Goal: Book appointment/travel/reservation

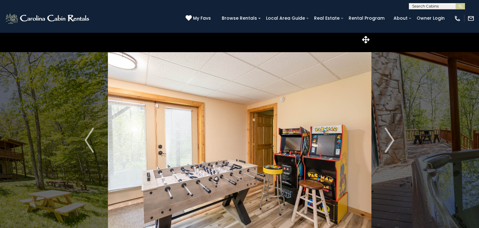
select select "*"
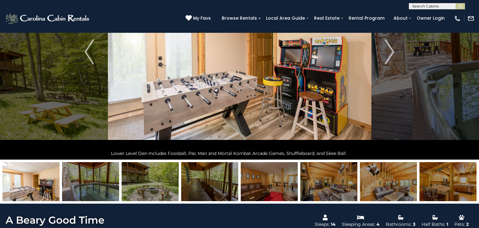
scroll to position [86, 0]
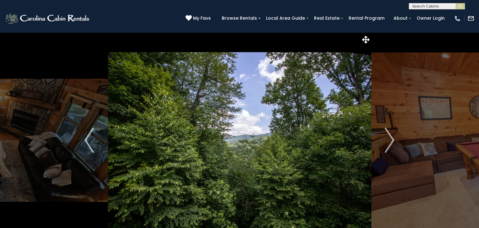
select select "*"
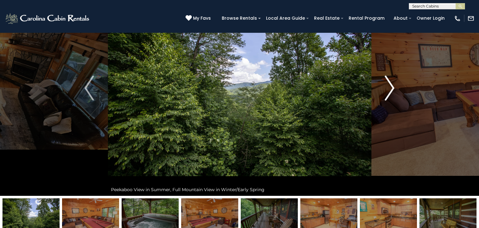
scroll to position [53, 0]
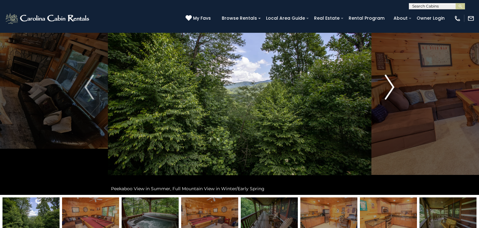
click at [391, 94] on img "Next" at bounding box center [389, 87] width 9 height 25
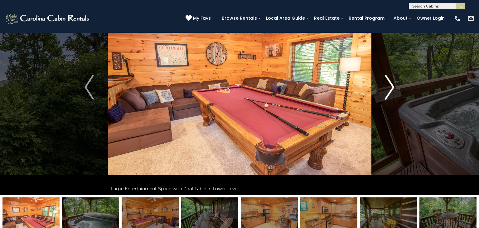
click at [391, 94] on img "Next" at bounding box center [389, 87] width 9 height 25
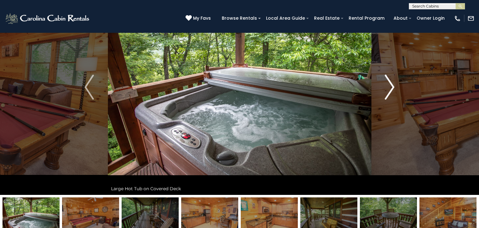
click at [391, 94] on img "Next" at bounding box center [389, 87] width 9 height 25
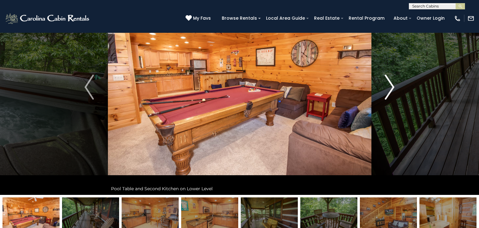
click at [391, 94] on img "Next" at bounding box center [389, 87] width 9 height 25
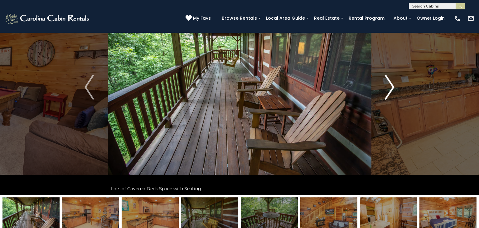
click at [391, 94] on img "Next" at bounding box center [389, 87] width 9 height 25
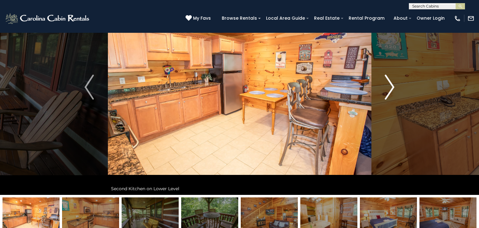
click at [391, 94] on img "Next" at bounding box center [389, 87] width 9 height 25
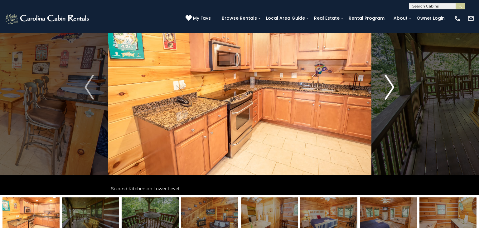
click at [391, 94] on img "Next" at bounding box center [389, 87] width 9 height 25
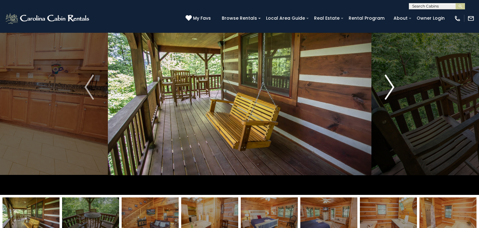
click at [391, 94] on img "Next" at bounding box center [389, 87] width 9 height 25
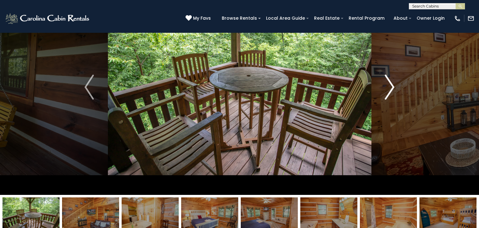
click at [391, 94] on img "Next" at bounding box center [389, 87] width 9 height 25
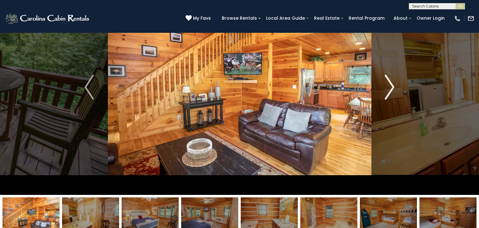
click at [391, 94] on img "Next" at bounding box center [389, 87] width 9 height 25
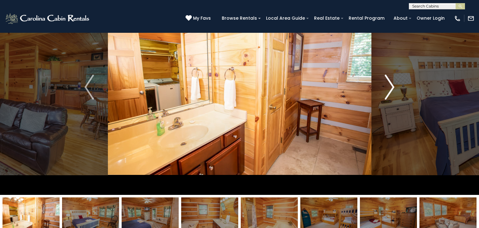
click at [391, 94] on img "Next" at bounding box center [389, 87] width 9 height 25
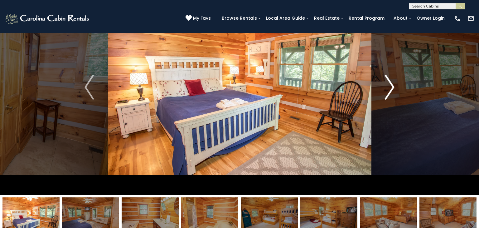
click at [391, 94] on img "Next" at bounding box center [389, 87] width 9 height 25
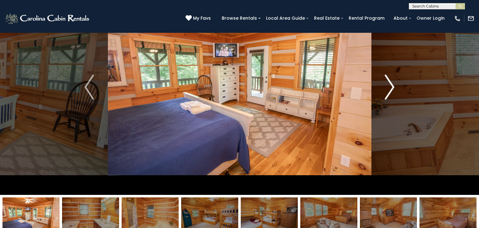
click at [391, 94] on img "Next" at bounding box center [389, 87] width 9 height 25
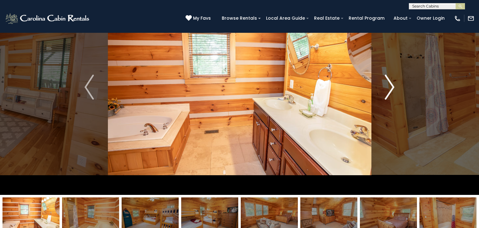
click at [391, 94] on img "Next" at bounding box center [389, 87] width 9 height 25
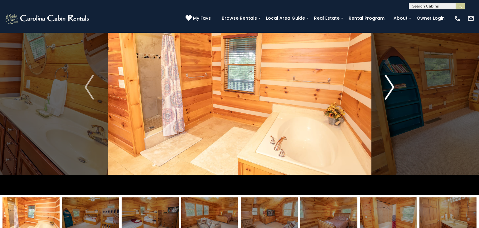
click at [391, 94] on img "Next" at bounding box center [389, 87] width 9 height 25
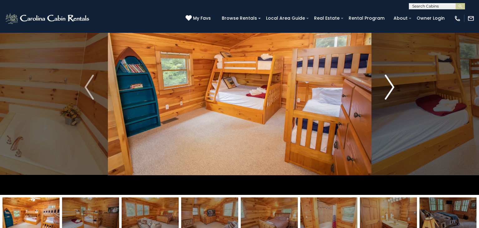
click at [391, 94] on img "Next" at bounding box center [389, 87] width 9 height 25
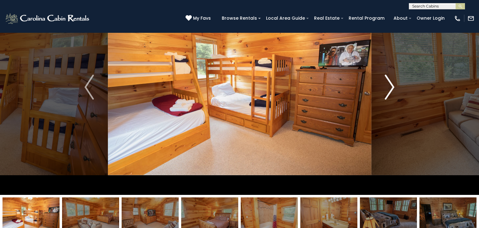
click at [391, 94] on img "Next" at bounding box center [389, 87] width 9 height 25
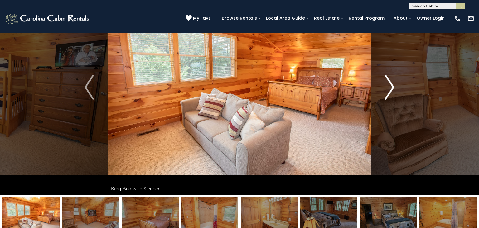
click at [391, 94] on img "Next" at bounding box center [389, 87] width 9 height 25
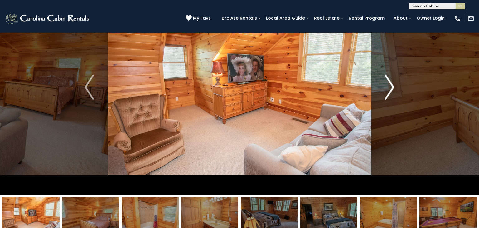
click at [391, 94] on img "Next" at bounding box center [389, 87] width 9 height 25
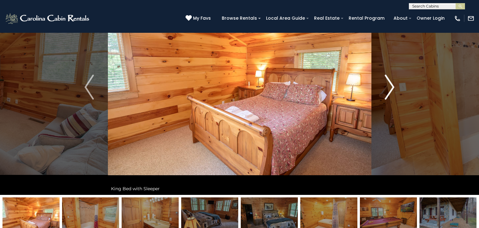
click at [391, 94] on img "Next" at bounding box center [389, 87] width 9 height 25
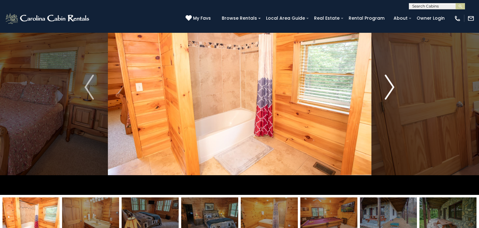
click at [391, 94] on img "Next" at bounding box center [389, 87] width 9 height 25
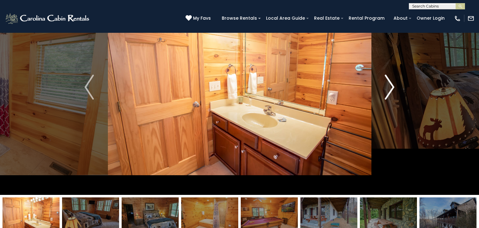
click at [391, 94] on img "Next" at bounding box center [389, 87] width 9 height 25
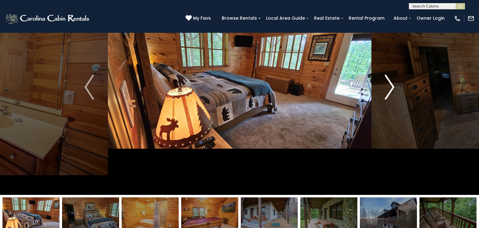
click at [391, 94] on img "Next" at bounding box center [389, 87] width 9 height 25
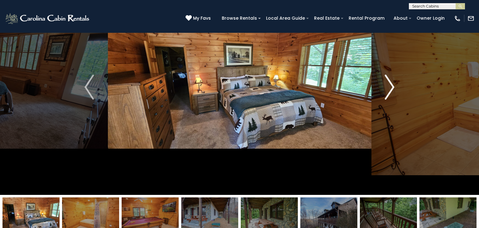
click at [378, 89] on button "Next" at bounding box center [389, 86] width 37 height 215
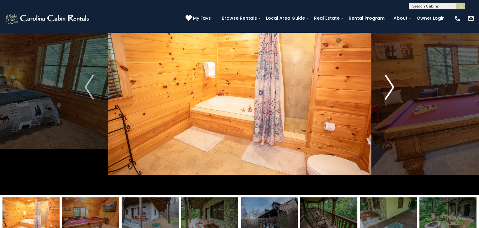
click at [378, 89] on button "Next" at bounding box center [389, 86] width 37 height 215
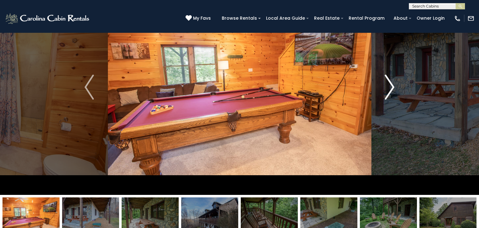
click at [378, 89] on button "Next" at bounding box center [389, 86] width 37 height 215
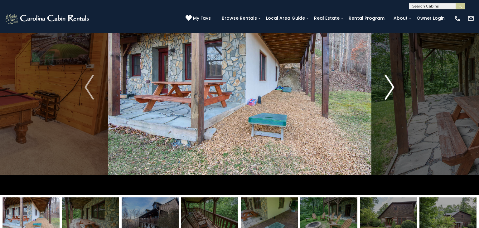
click at [378, 89] on button "Next" at bounding box center [389, 86] width 37 height 215
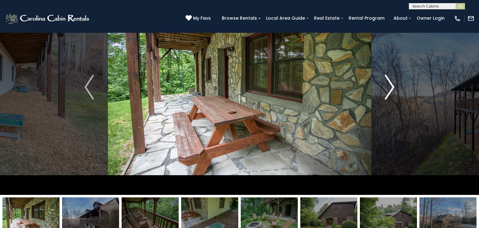
click at [378, 89] on button "Next" at bounding box center [389, 86] width 37 height 215
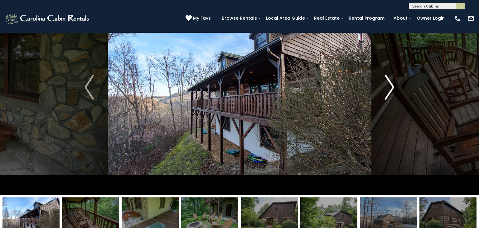
click at [378, 89] on button "Next" at bounding box center [389, 86] width 37 height 215
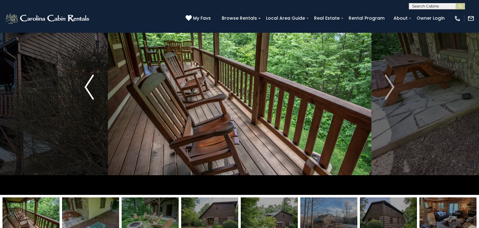
click at [85, 93] on img "Previous" at bounding box center [88, 87] width 9 height 25
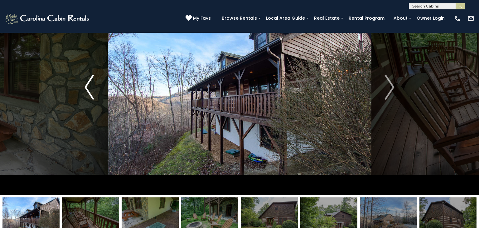
click at [85, 93] on img "Previous" at bounding box center [88, 87] width 9 height 25
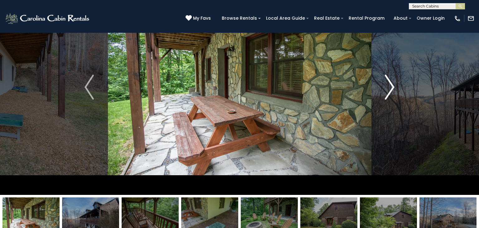
click at [391, 83] on img "Next" at bounding box center [389, 87] width 9 height 25
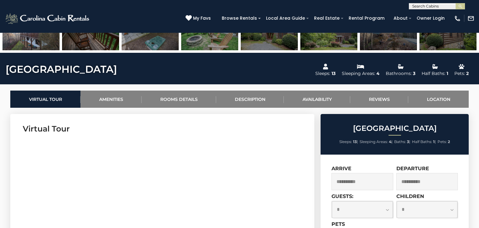
scroll to position [237, 0]
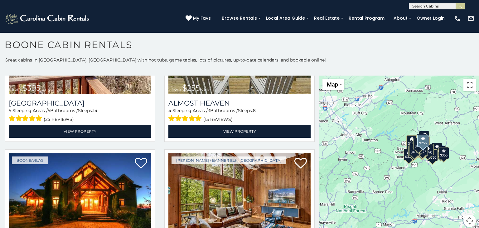
scroll to position [1179, 0]
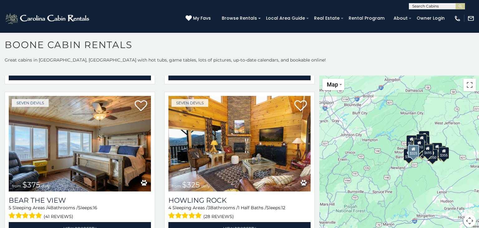
scroll to position [2169, 0]
